Goal: Task Accomplishment & Management: Manage account settings

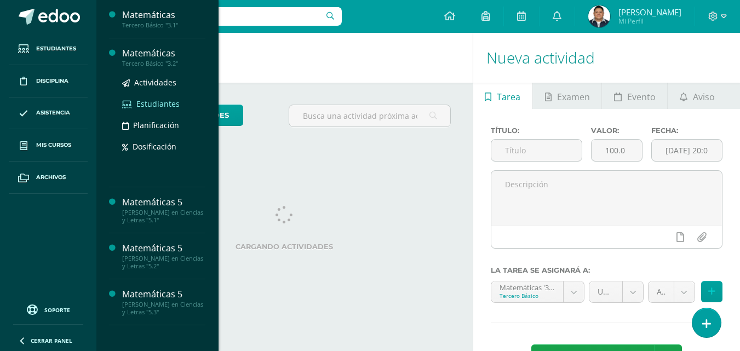
click at [170, 107] on span "Estudiantes" at bounding box center [157, 104] width 43 height 10
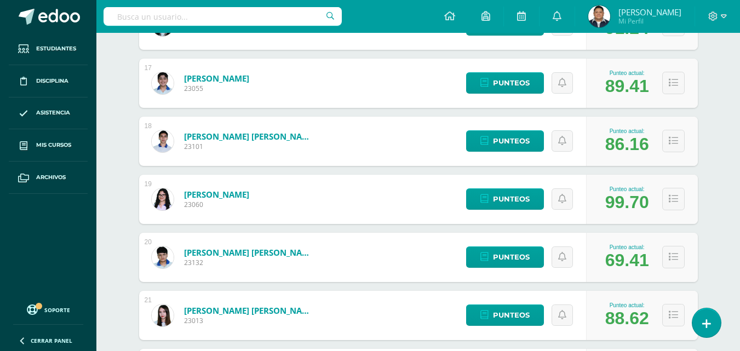
scroll to position [1217, 0]
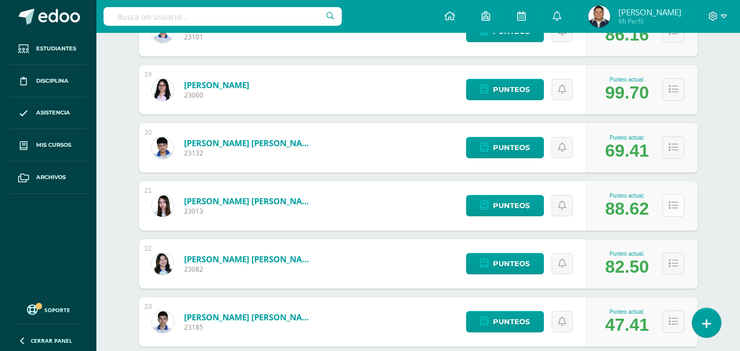
click at [681, 206] on button at bounding box center [673, 205] width 22 height 22
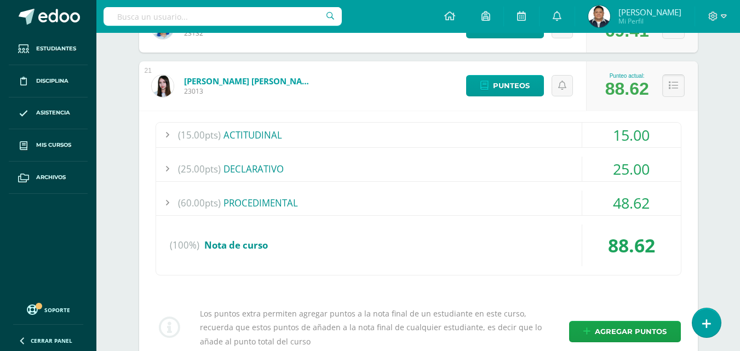
scroll to position [1327, 0]
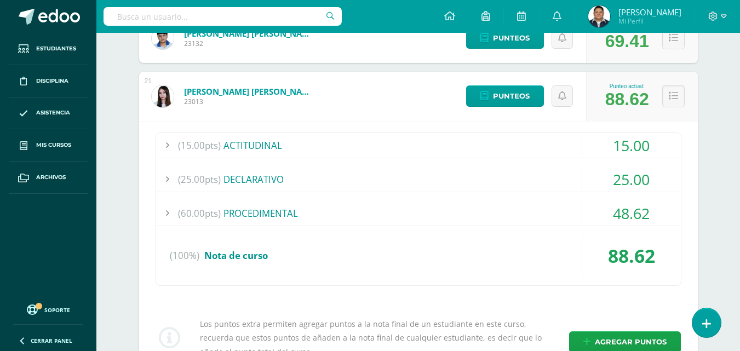
click at [279, 210] on div "(60.00pts) PROCEDIMENTAL" at bounding box center [418, 213] width 524 height 25
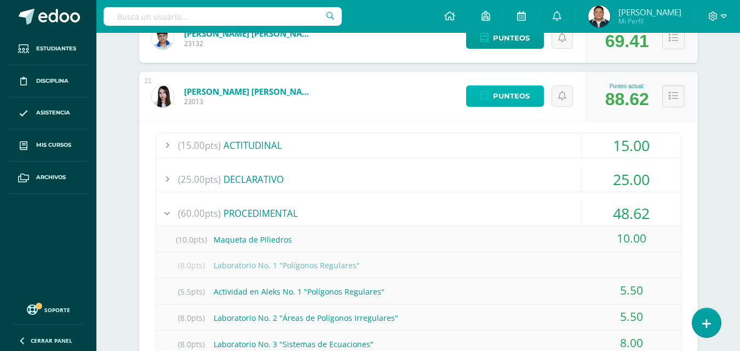
click at [530, 95] on link "Punteos" at bounding box center [505, 95] width 78 height 21
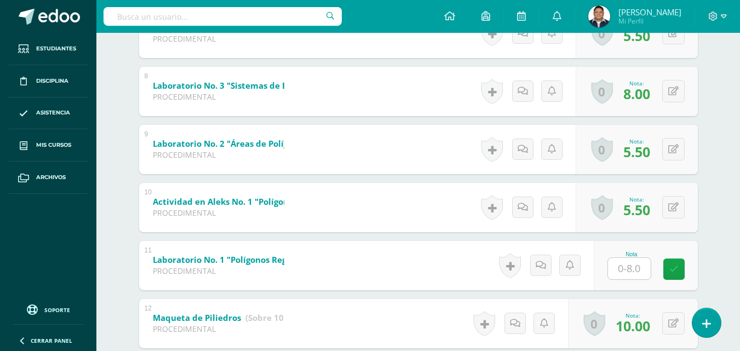
scroll to position [698, 0]
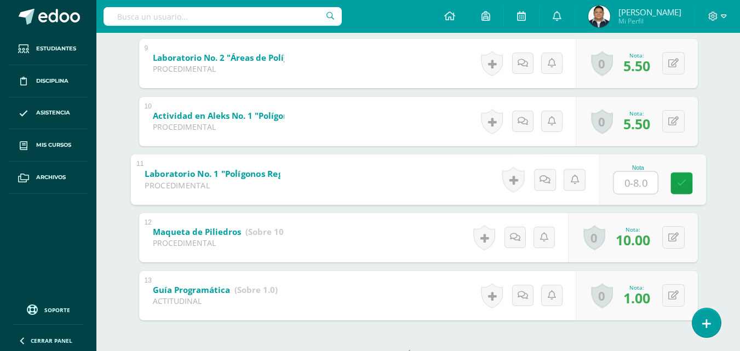
click at [627, 184] on input "text" at bounding box center [635, 182] width 44 height 22
type input "8.00"
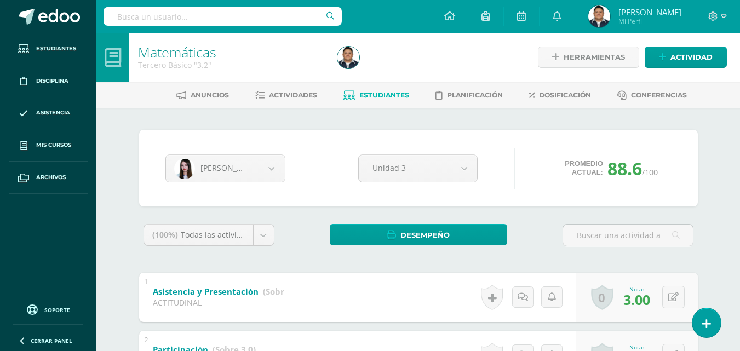
scroll to position [0, 0]
